Goal: Check status: Check status

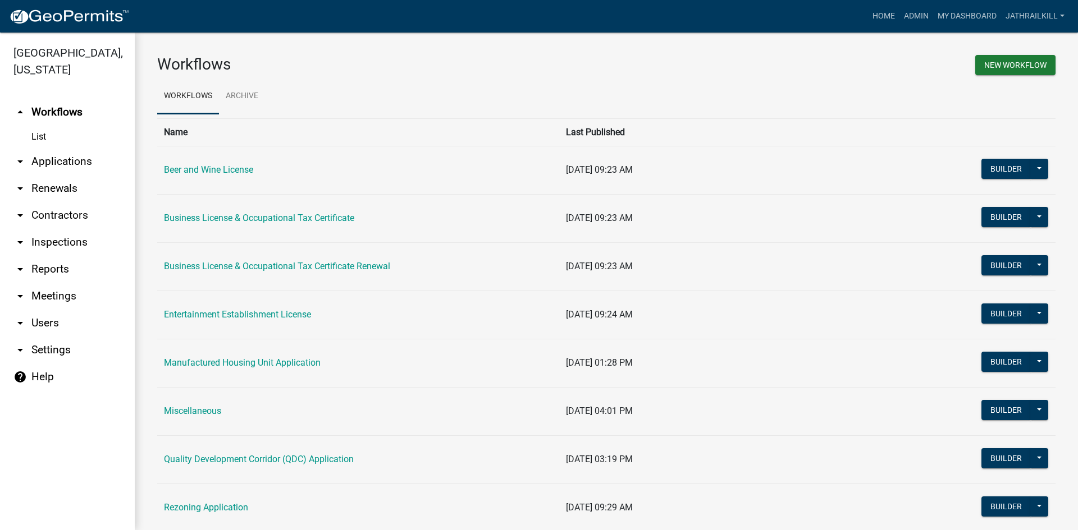
click at [53, 148] on link "arrow_drop_down Applications" at bounding box center [67, 161] width 135 height 27
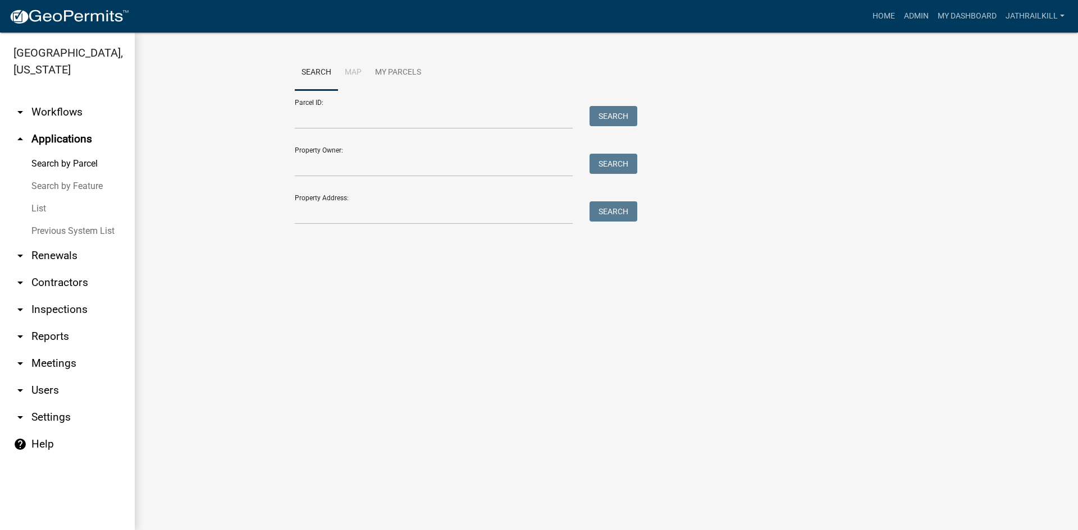
drag, startPoint x: 441, startPoint y: 233, endPoint x: 441, endPoint y: 220, distance: 12.9
click at [441, 232] on div "Search Map My Parcels Parcel ID: Search Property Owner: Search Property Address…" at bounding box center [606, 145] width 640 height 180
click at [441, 220] on input "Property Address:" at bounding box center [434, 212] width 278 height 23
type input "[STREET_ADDRESS][PERSON_NAME]"
click at [607, 213] on button "Search" at bounding box center [613, 211] width 48 height 20
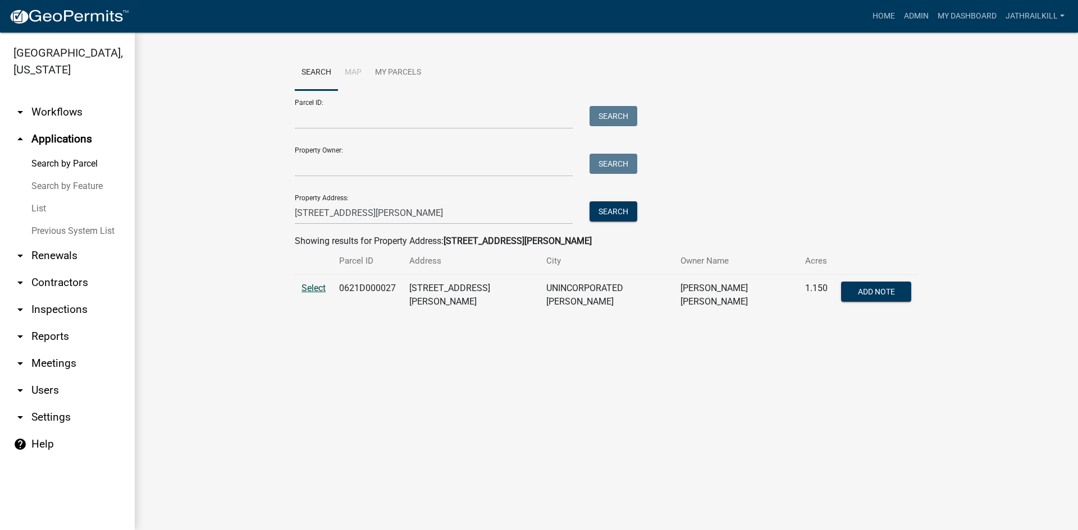
click at [310, 288] on span "Select" at bounding box center [313, 288] width 24 height 11
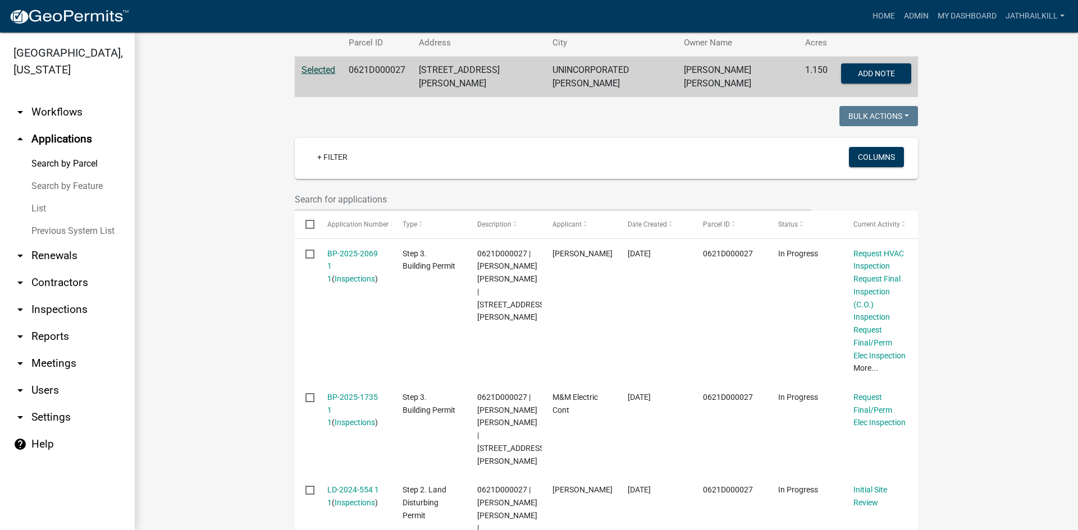
scroll to position [236, 0]
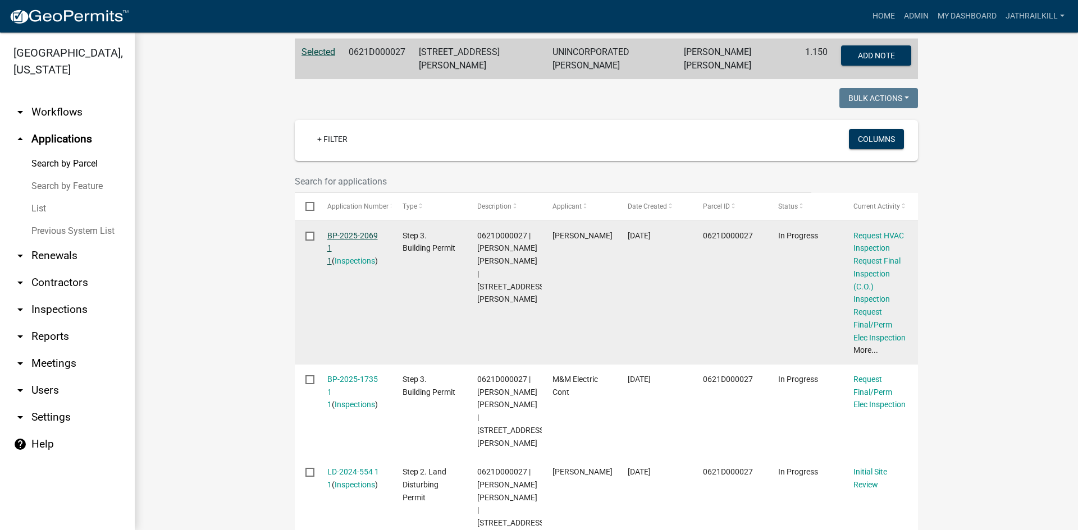
click at [352, 232] on link "BP-2025-2069 1 1" at bounding box center [352, 248] width 51 height 35
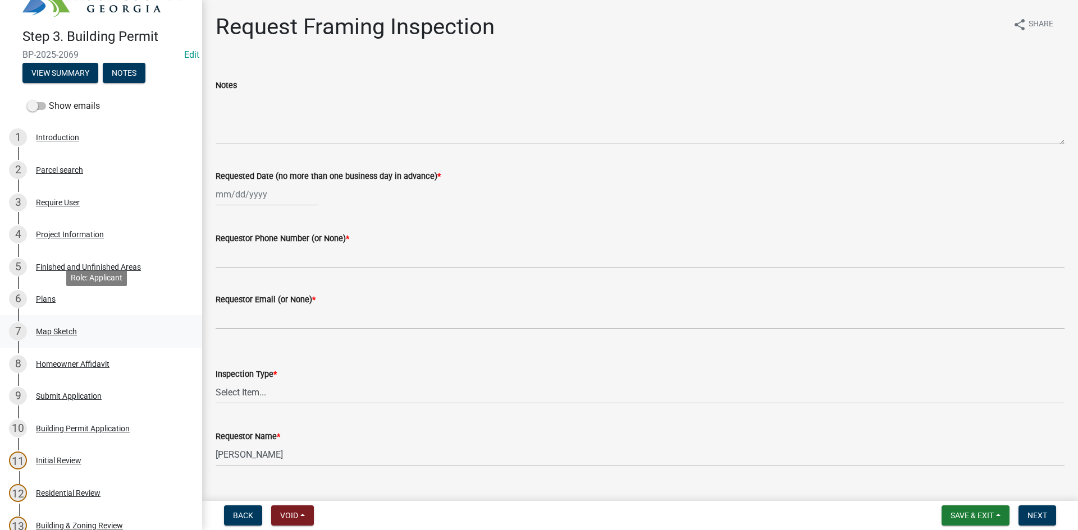
scroll to position [56, 0]
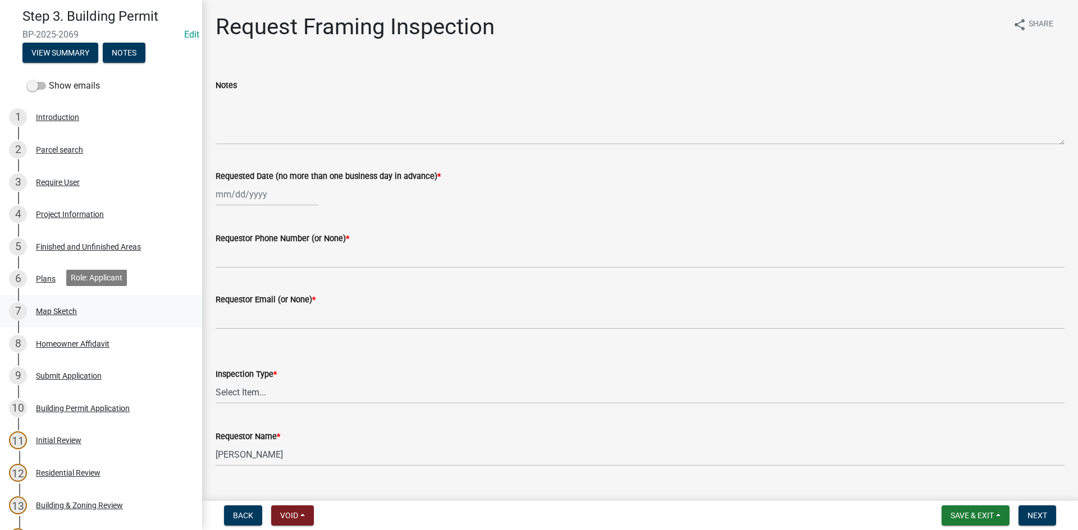
click at [88, 306] on div "7 Map Sketch" at bounding box center [96, 312] width 175 height 18
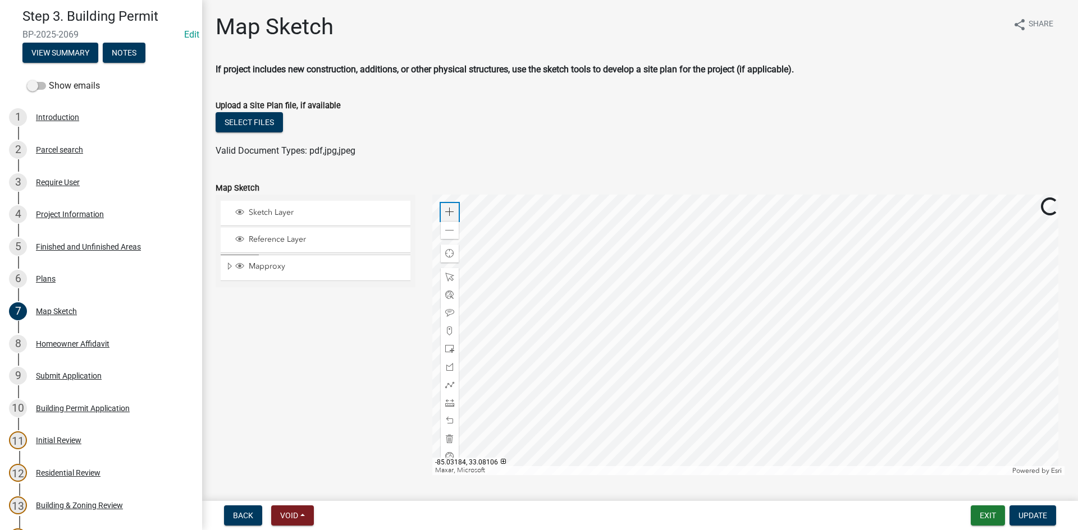
click at [448, 209] on span at bounding box center [449, 212] width 9 height 9
click at [447, 223] on div "Zoom out" at bounding box center [450, 230] width 18 height 18
click at [81, 286] on div "6 Plans" at bounding box center [96, 279] width 175 height 18
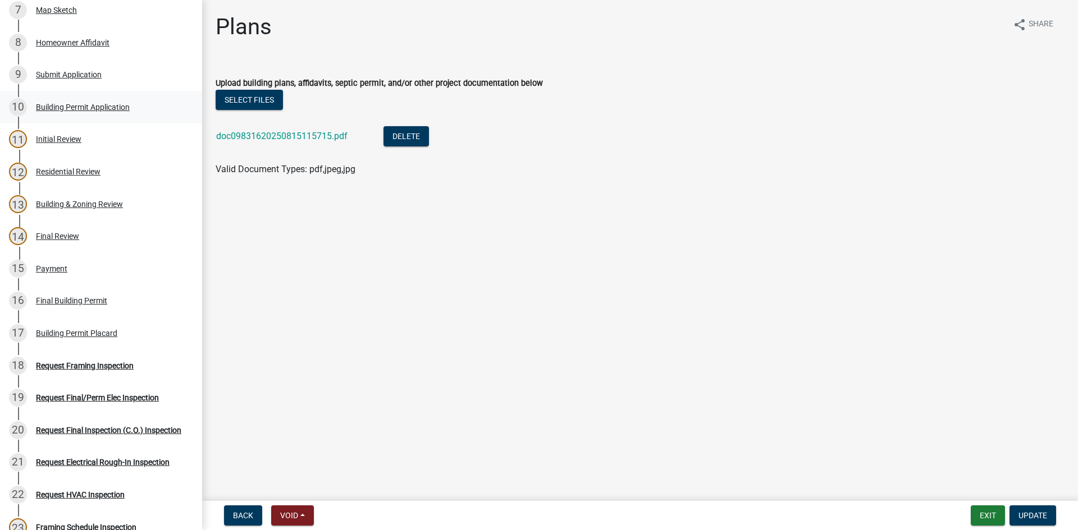
scroll to position [178, 0]
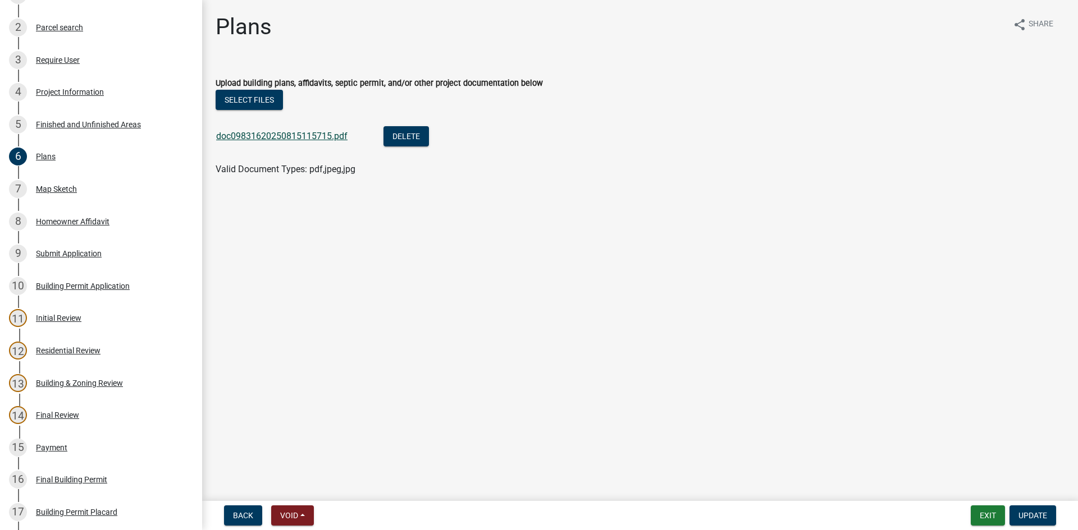
click at [281, 136] on link "doc09831620250815115715.pdf" at bounding box center [281, 136] width 131 height 11
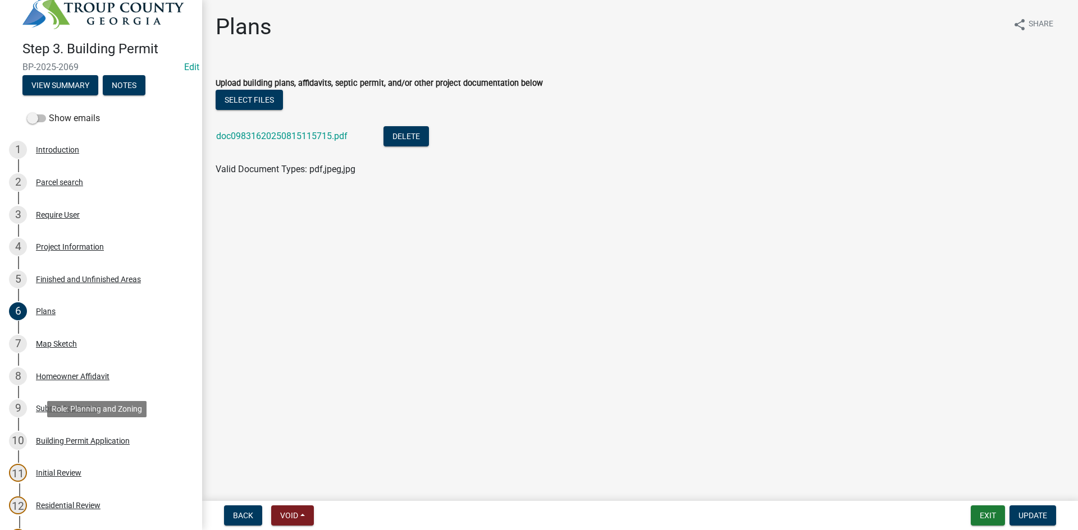
scroll to position [10, 0]
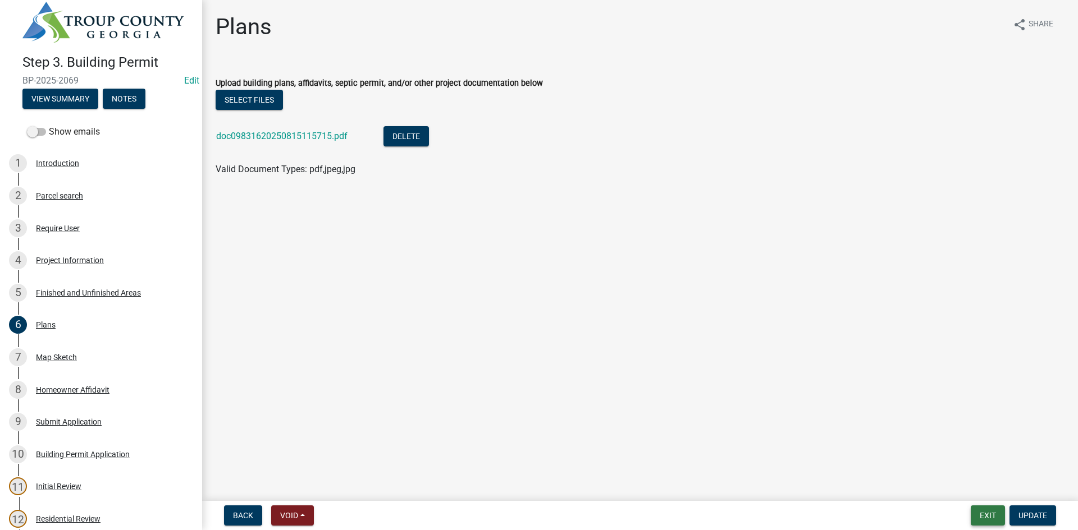
click at [985, 513] on button "Exit" at bounding box center [987, 516] width 34 height 20
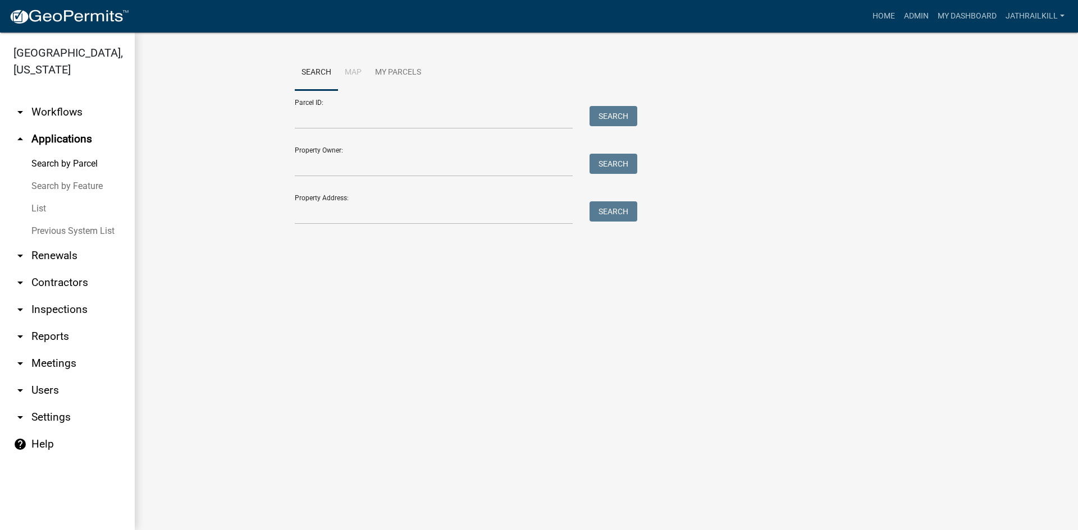
click at [56, 99] on link "arrow_drop_down Workflows" at bounding box center [67, 112] width 135 height 27
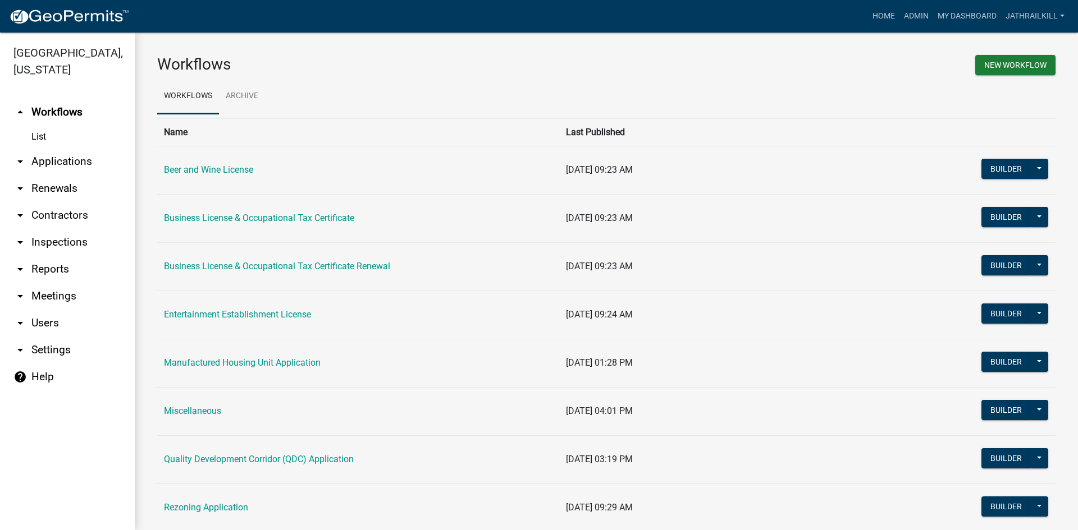
click at [656, 79] on ul "Workflows Archive" at bounding box center [606, 96] width 898 height 35
